Goal: Transaction & Acquisition: Purchase product/service

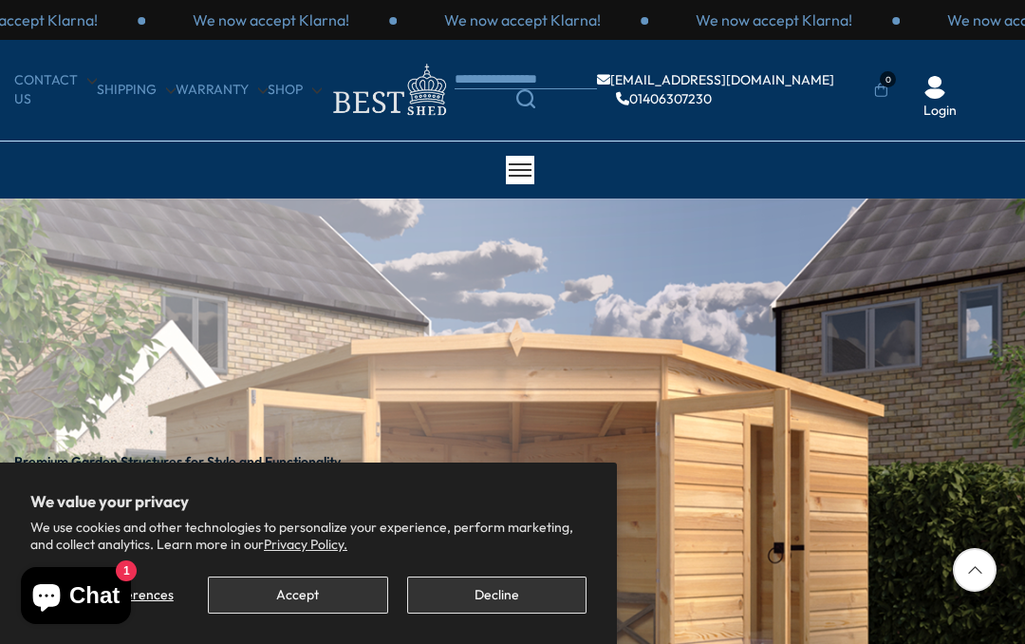
click at [469, 584] on button "Decline" at bounding box center [496, 594] width 179 height 37
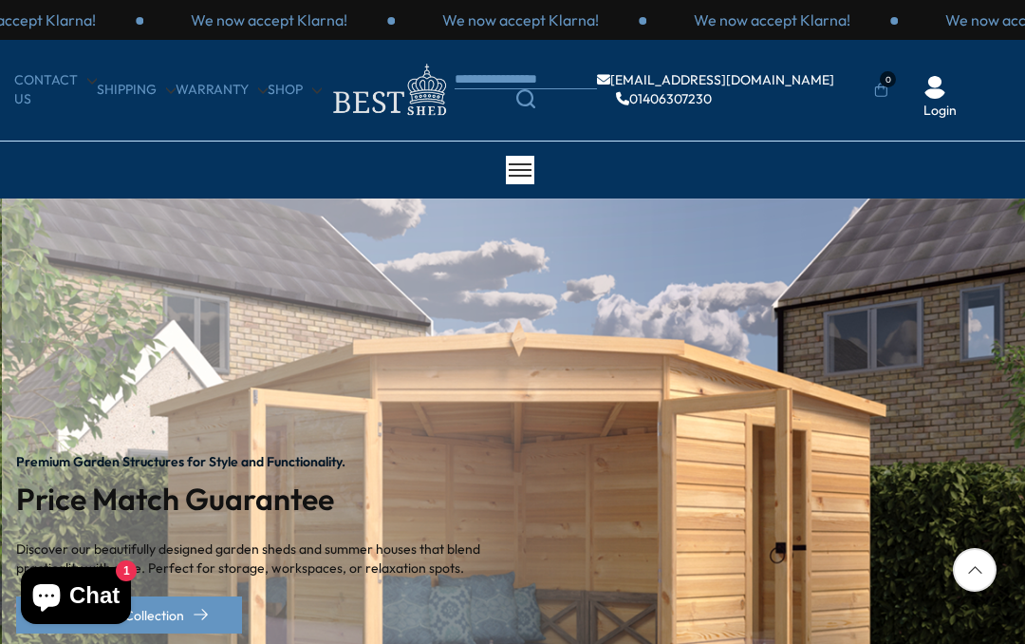
click at [953, 561] on icon at bounding box center [975, 570] width 44 height 44
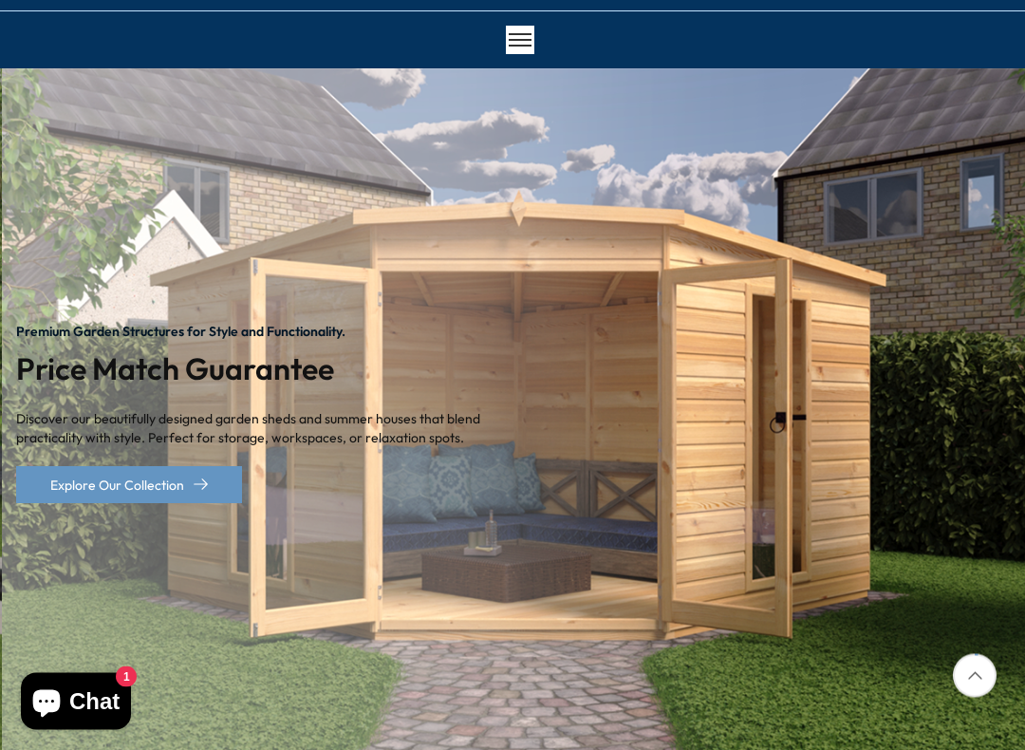
scroll to position [130, 0]
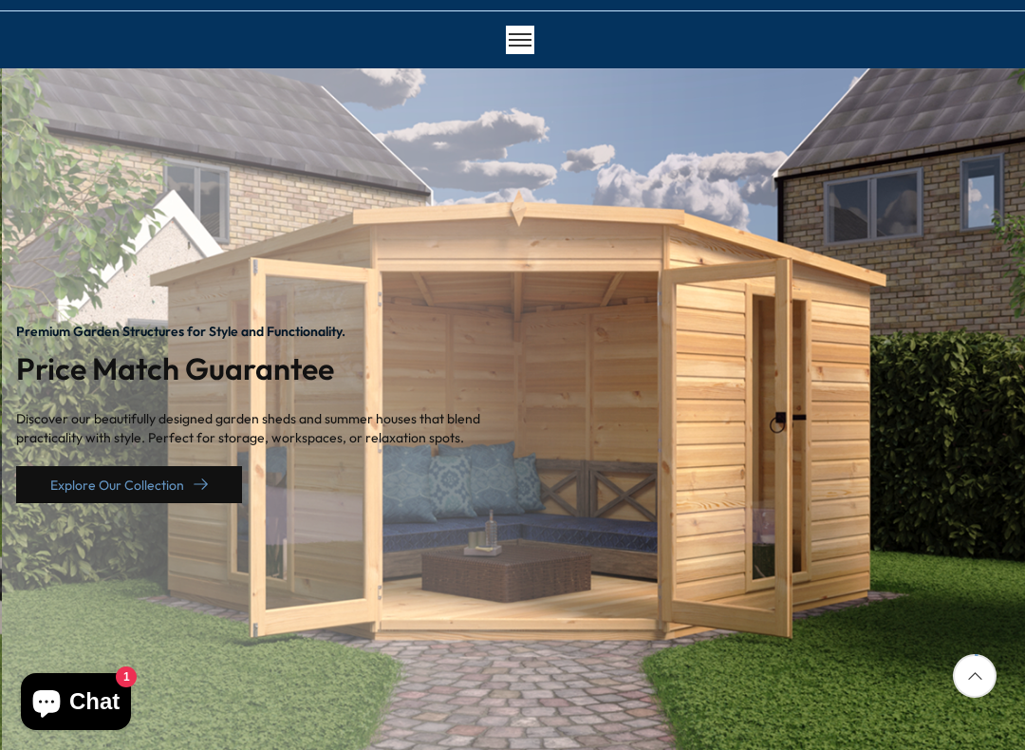
click at [152, 486] on link "Explore Our Collection" at bounding box center [129, 484] width 226 height 37
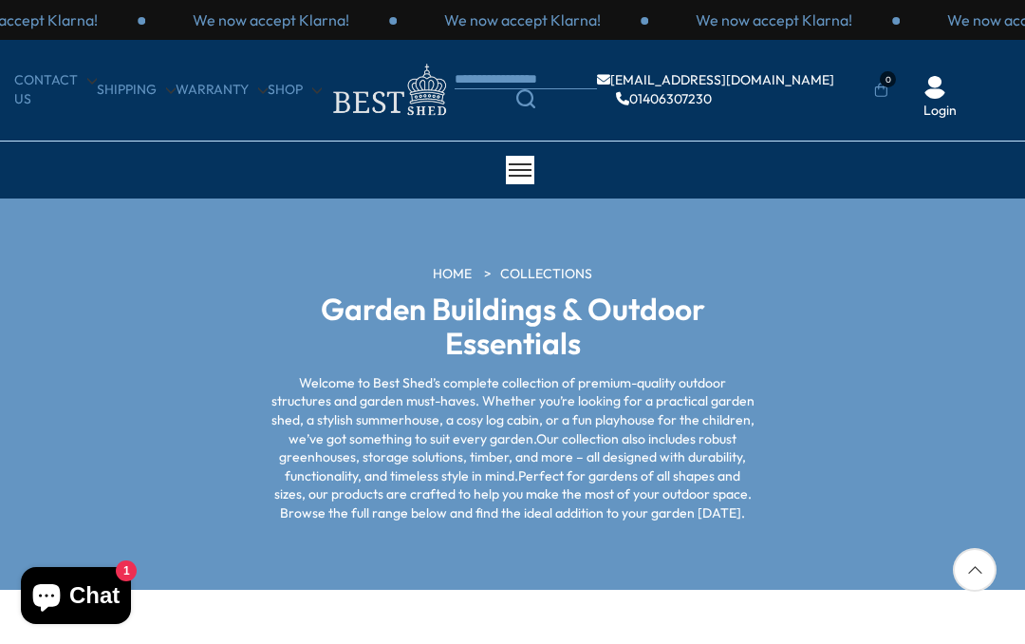
click at [949, 536] on section "HOME COLLECTIONS Garden Buildings & Outdoor Essentials Welcome to Best Shed’s c…" at bounding box center [512, 393] width 1025 height 391
click at [959, 557] on icon at bounding box center [975, 570] width 44 height 44
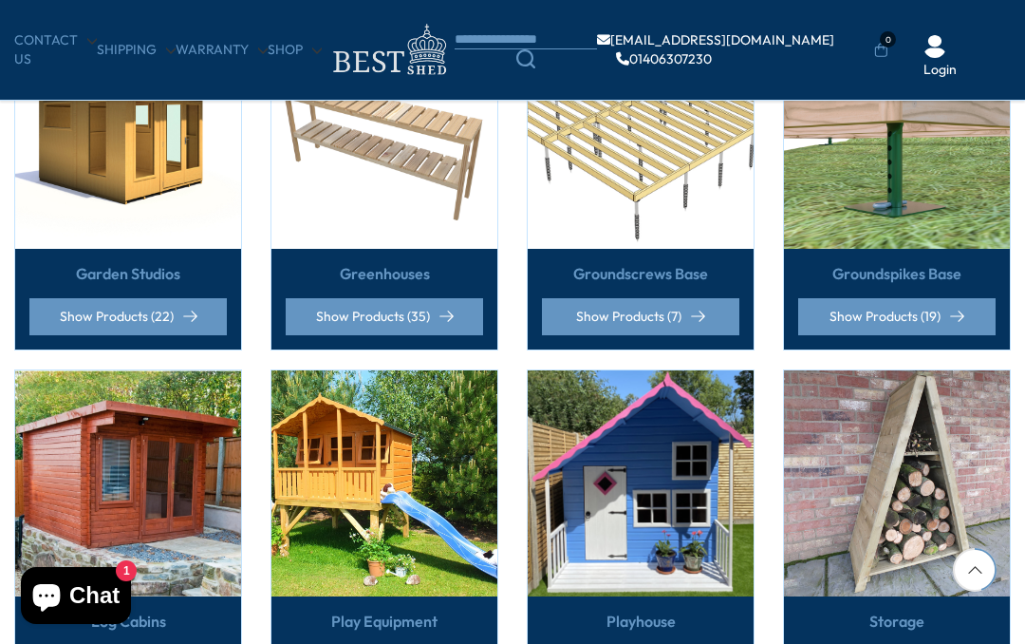
scroll to position [756, 0]
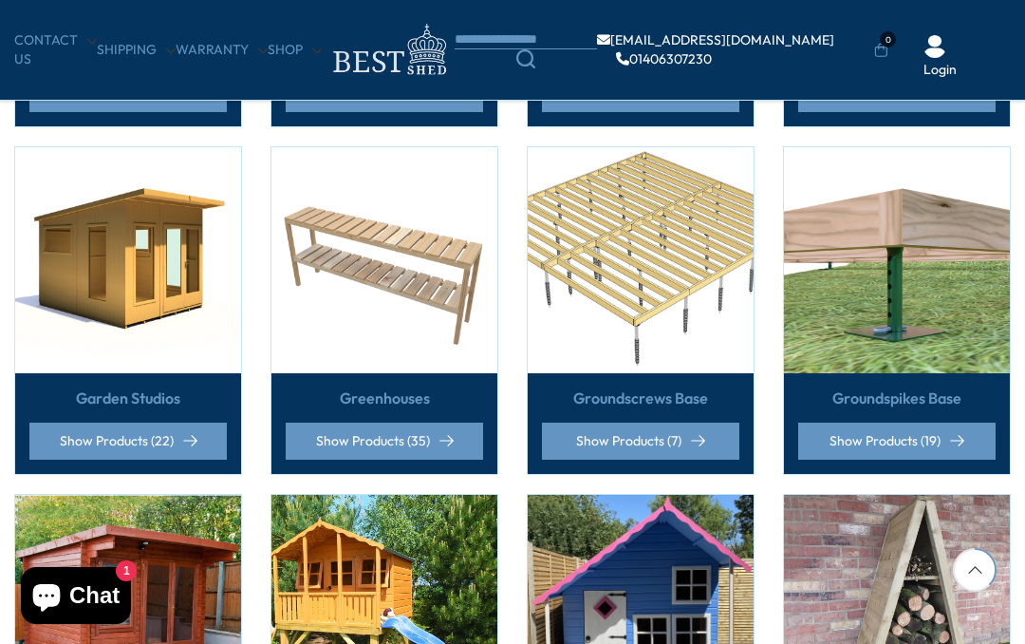
click at [631, 400] on link "Groundscrews Base" at bounding box center [640, 397] width 135 height 21
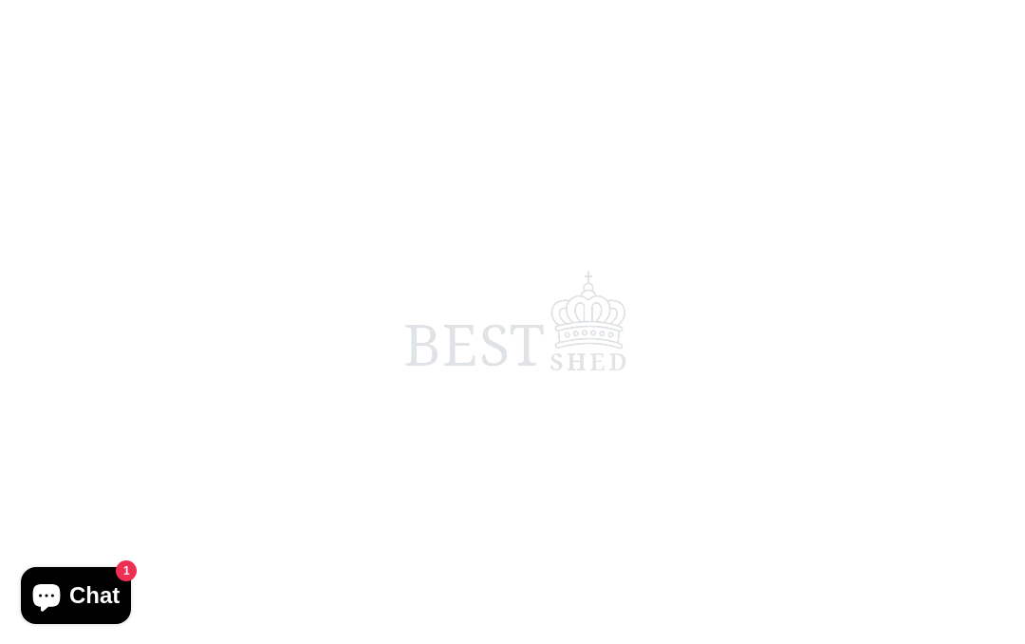
click at [641, 408] on span at bounding box center [512, 322] width 1025 height 644
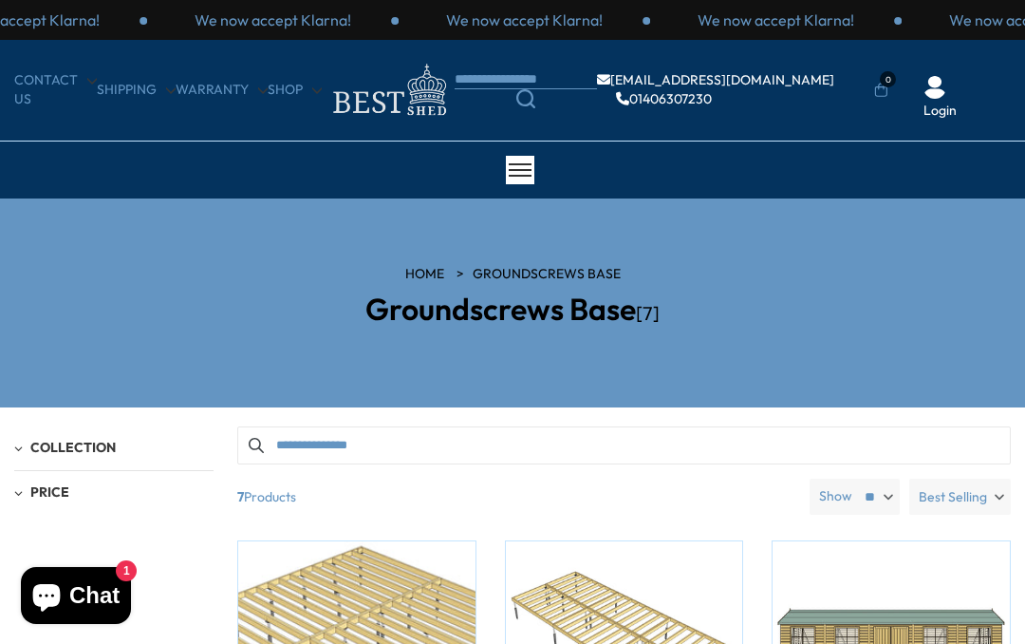
click at [995, 487] on label "Best Selling" at bounding box center [960, 496] width 102 height 36
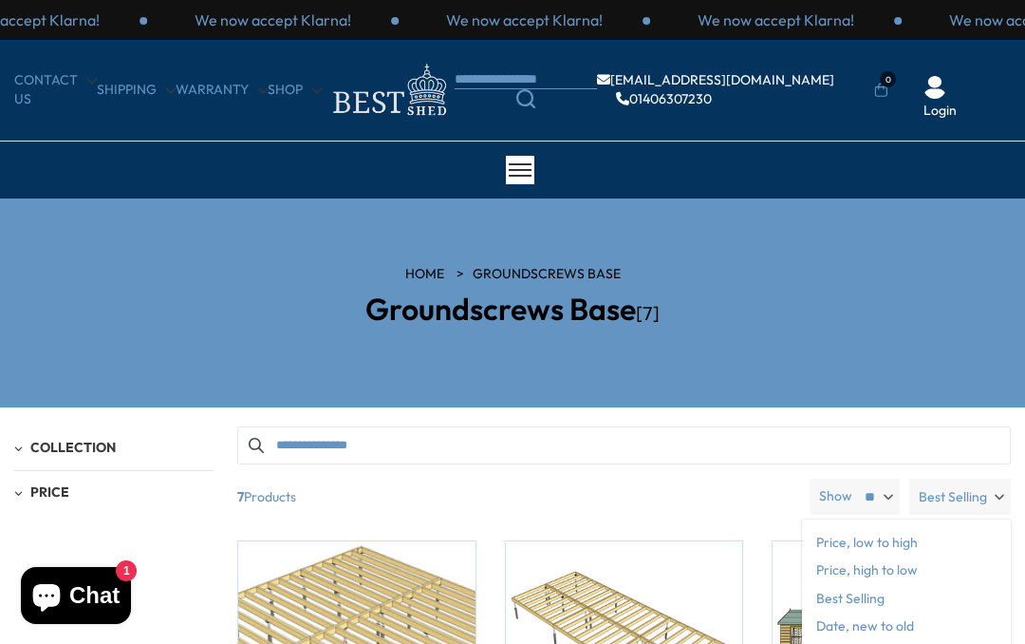
click at [826, 532] on span "Price, low to high" at bounding box center [906, 543] width 209 height 28
